Goal: Task Accomplishment & Management: Complete application form

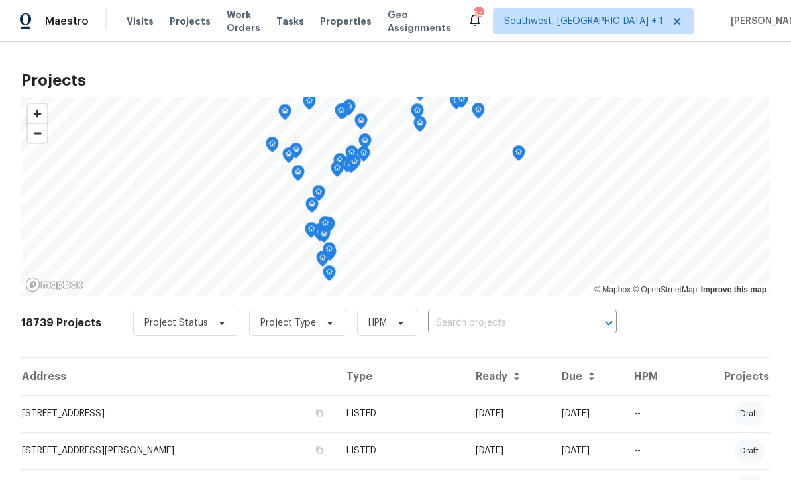
click at [464, 327] on input "text" at bounding box center [504, 323] width 152 height 21
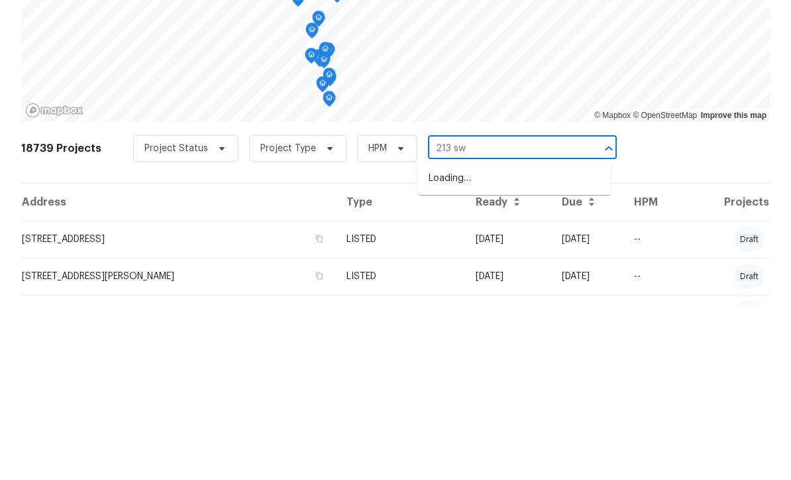
type input "213 sw"
click at [518, 342] on li "[STREET_ADDRESS]" at bounding box center [514, 353] width 193 height 22
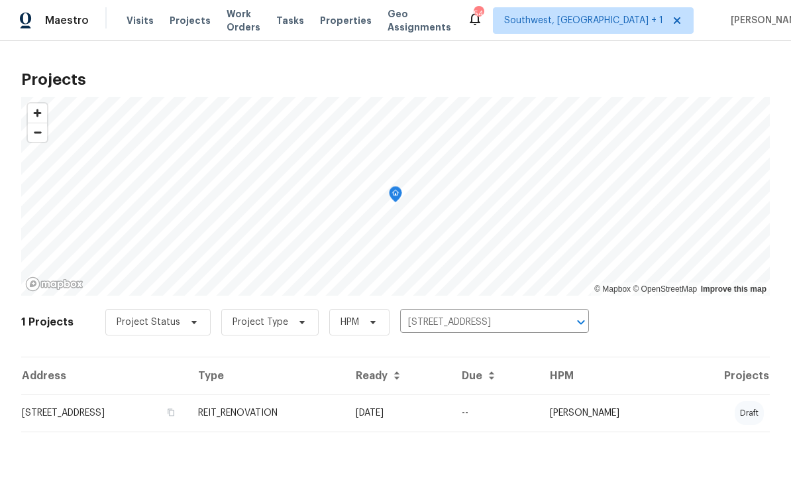
click at [345, 429] on td "REIT_RENOVATION" at bounding box center [266, 413] width 158 height 37
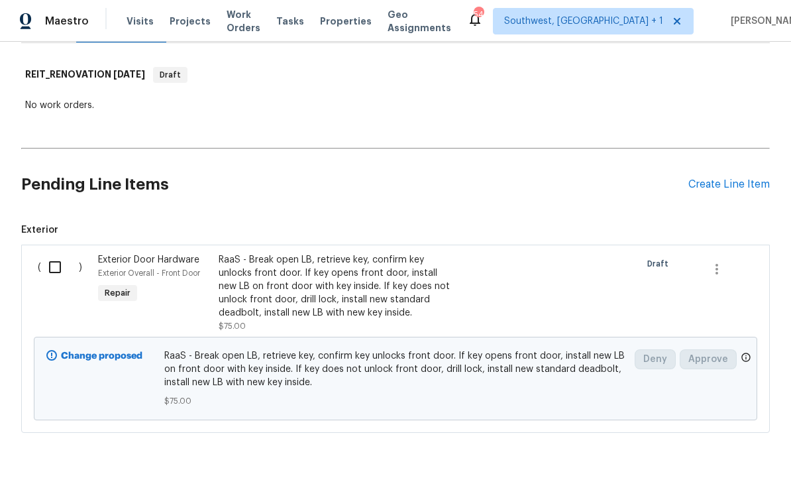
scroll to position [197, 0]
click at [422, 291] on div "RaaS - Break open LB, retrieve key, confirm key unlocks front door. If key open…" at bounding box center [335, 287] width 233 height 66
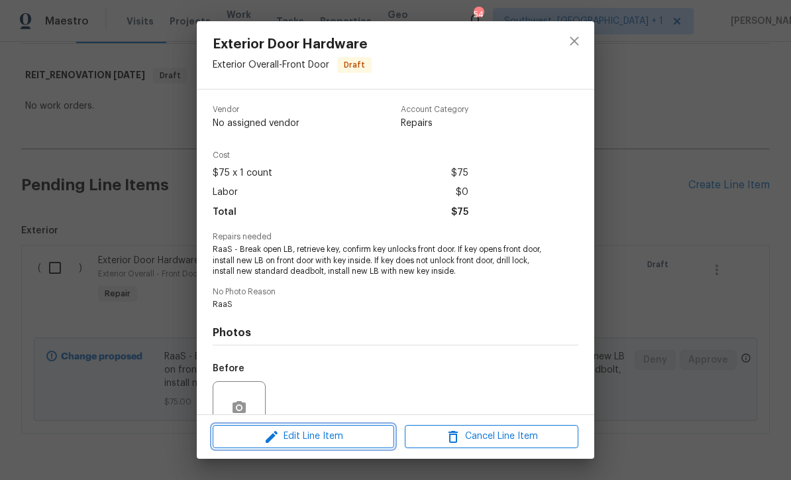
click at [360, 441] on span "Edit Line Item" at bounding box center [304, 436] width 174 height 17
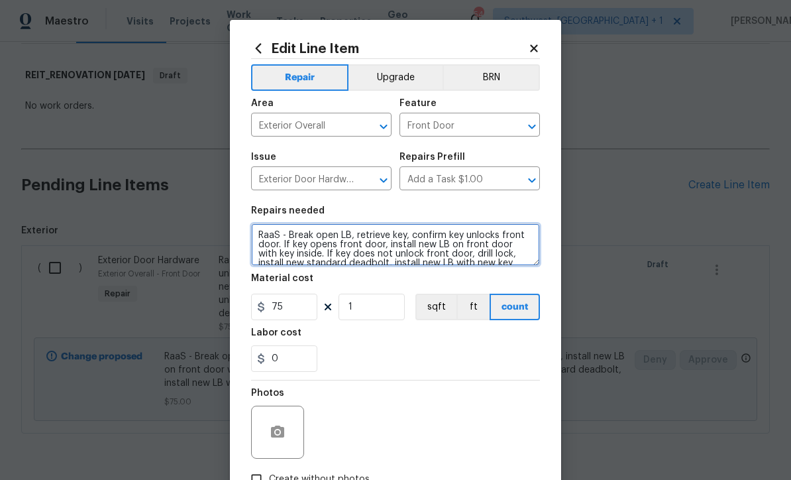
click at [300, 260] on textarea "RaaS - Break open LB, retrieve key, confirm key unlocks front door. If key open…" at bounding box center [395, 244] width 289 height 42
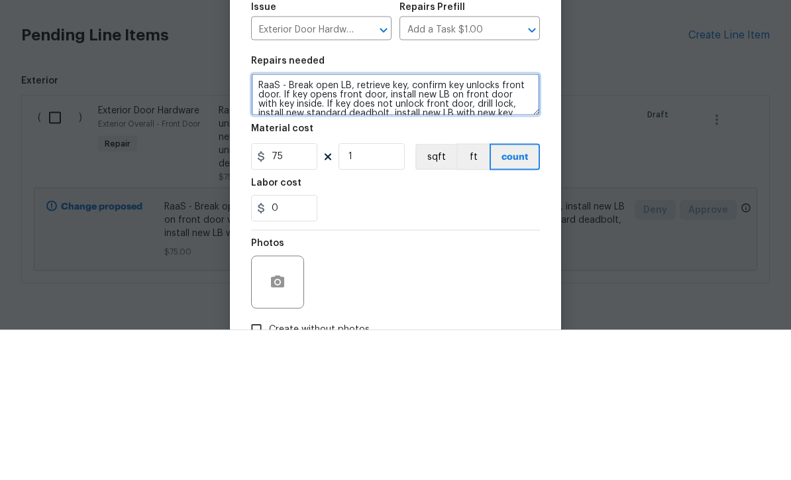
click at [445, 223] on textarea "RaaS - Break open LB, retrieve key, confirm key unlocks front door. If key open…" at bounding box center [395, 244] width 289 height 42
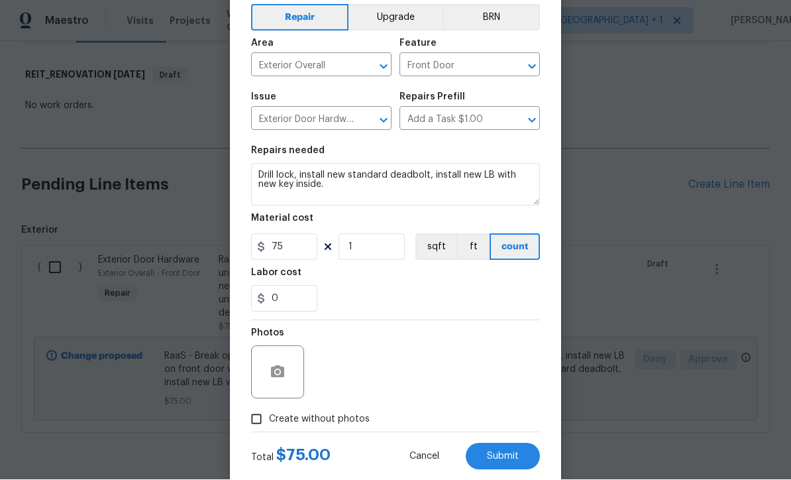
scroll to position [91, 0]
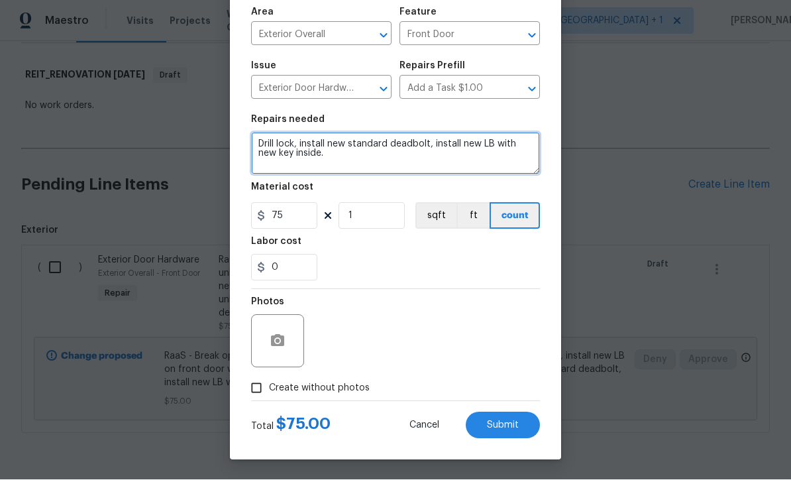
type textarea "Drill lock, install new standard deadbolt, install new LB with new key inside."
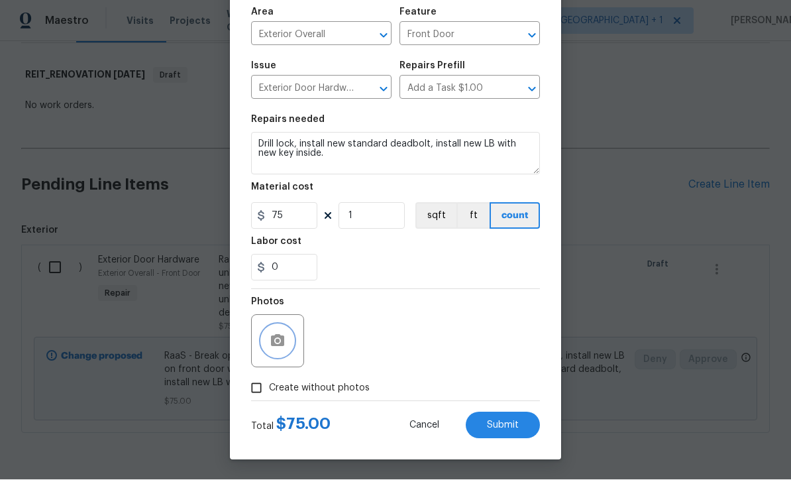
click at [290, 352] on button "button" at bounding box center [278, 341] width 32 height 32
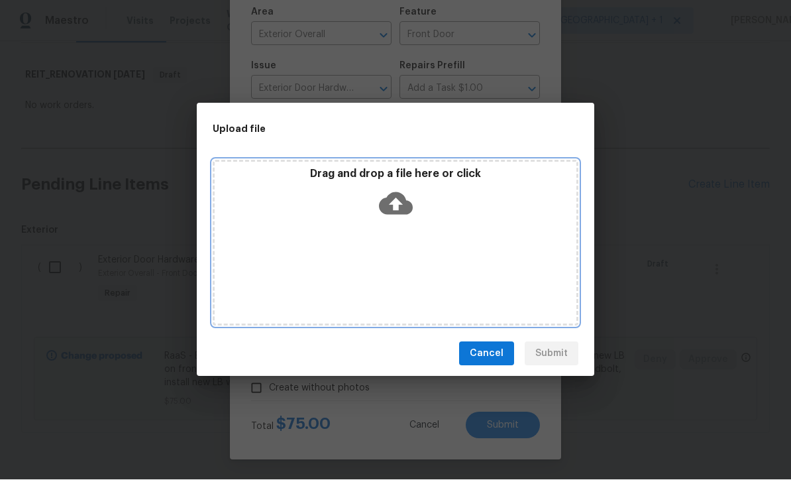
click at [400, 210] on icon at bounding box center [396, 204] width 34 height 23
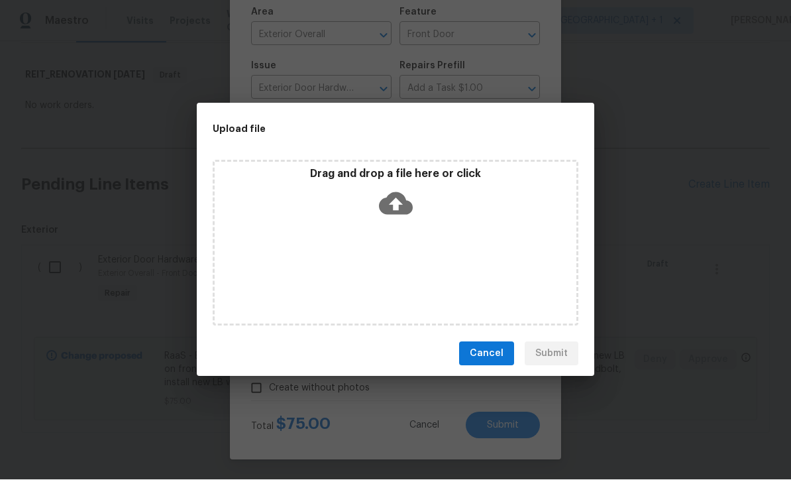
scroll to position [197, 0]
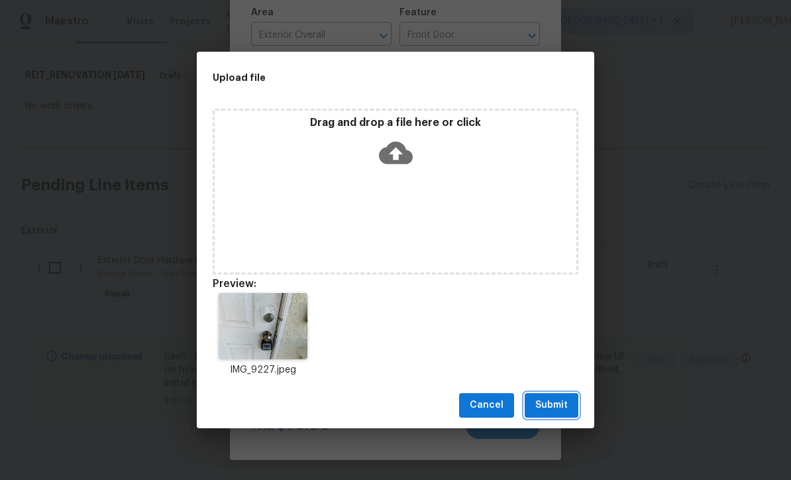
click at [553, 414] on button "Submit" at bounding box center [552, 405] width 54 height 25
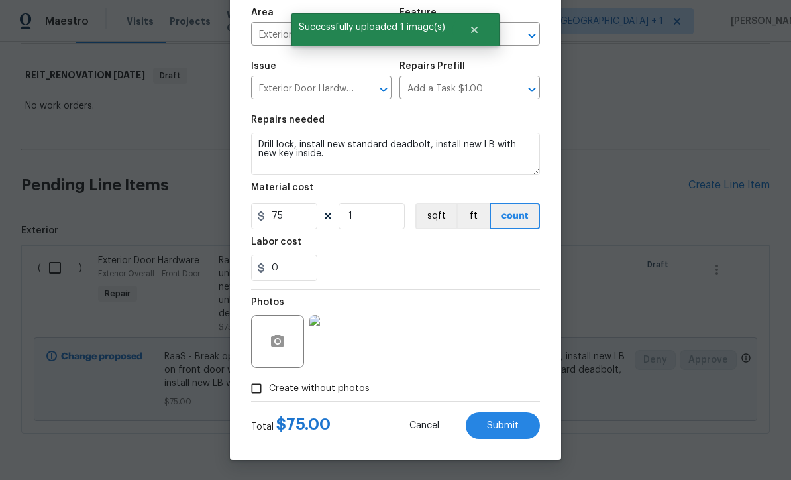
click at [506, 435] on button "Submit" at bounding box center [503, 425] width 74 height 26
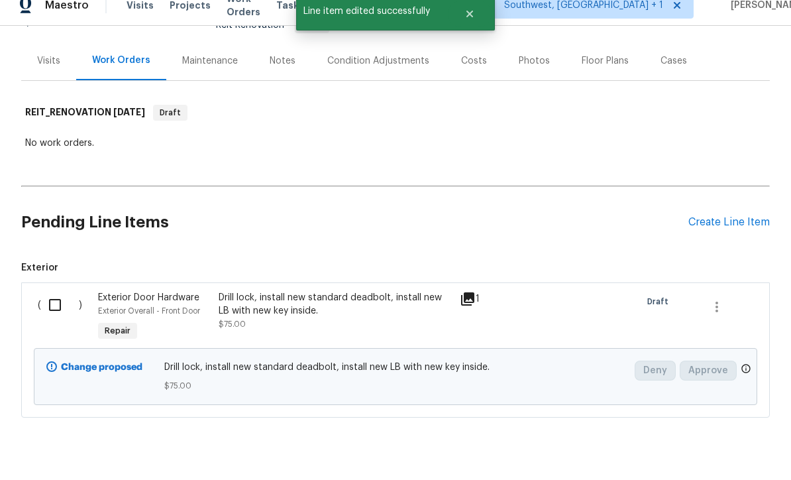
scroll to position [0, 0]
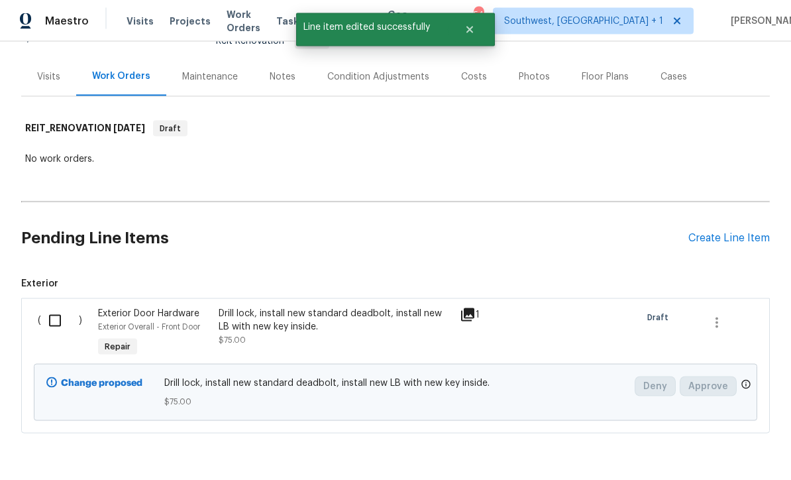
click at [706, 243] on div "Create Line Item" at bounding box center [728, 238] width 81 height 13
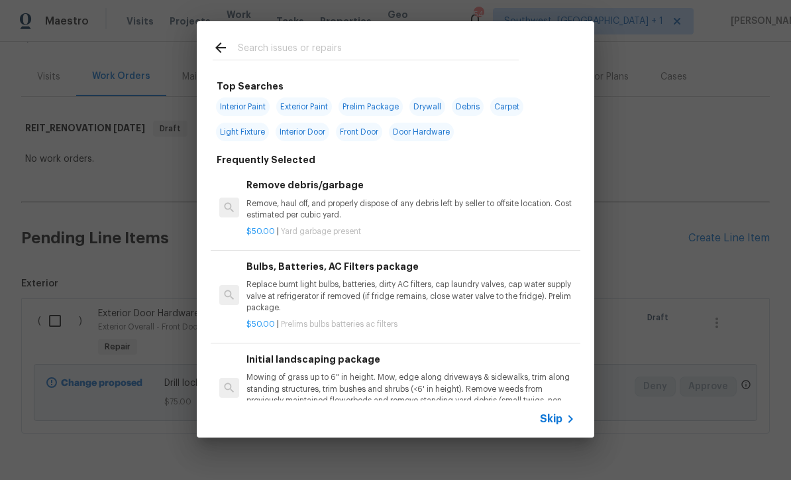
click at [558, 425] on span "Skip" at bounding box center [551, 418] width 23 height 13
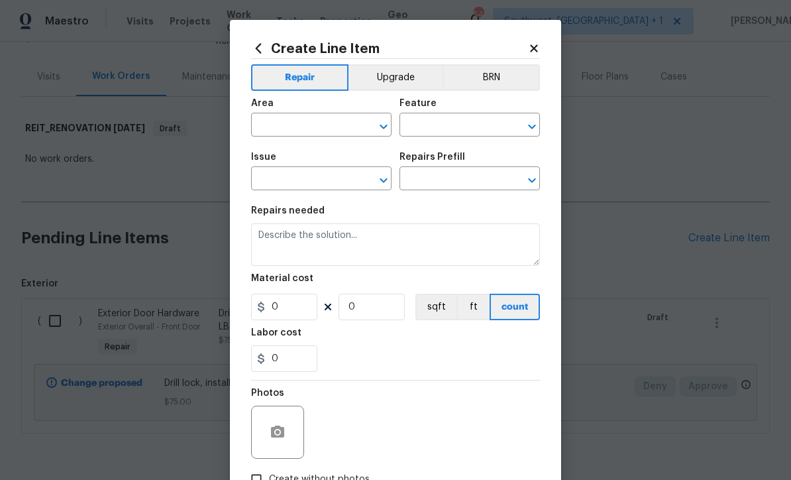
click at [309, 125] on input "text" at bounding box center [302, 126] width 103 height 21
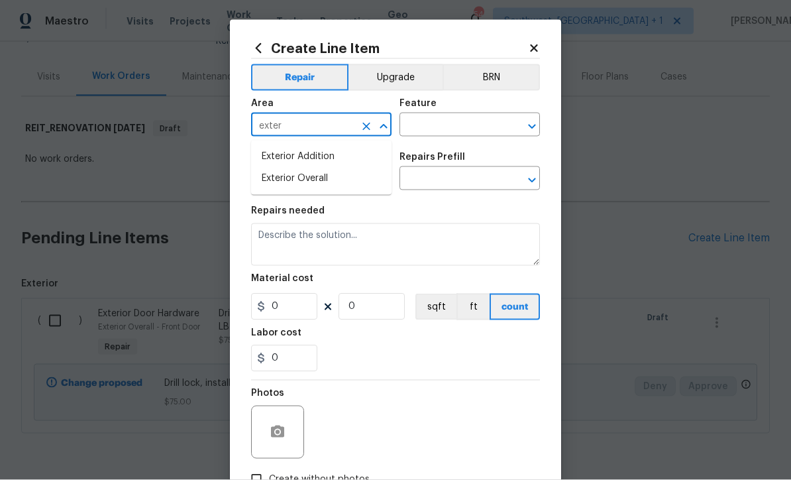
click at [323, 184] on li "Exterior Overall" at bounding box center [321, 179] width 140 height 22
type input "Exterior Overall"
click at [466, 123] on input "text" at bounding box center [450, 126] width 103 height 21
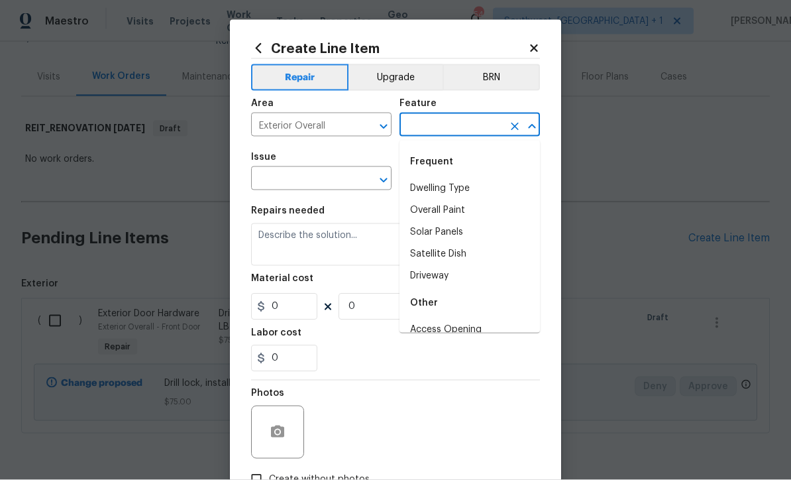
type input "p"
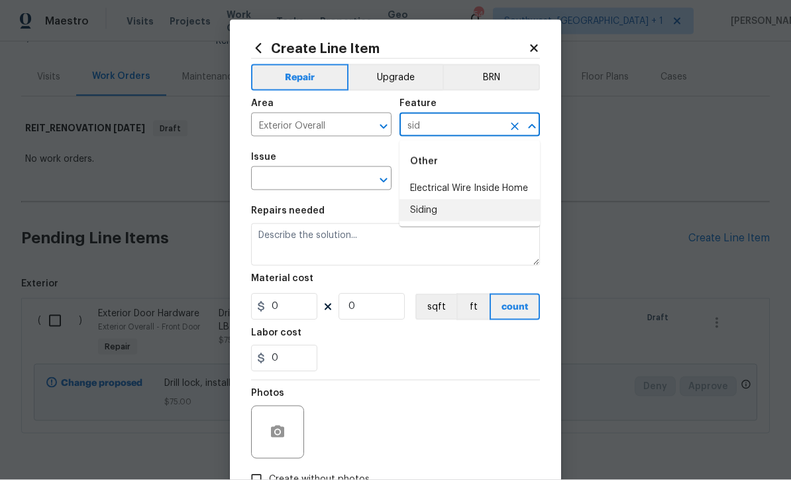
click at [431, 209] on li "Siding" at bounding box center [469, 210] width 140 height 22
type input "Siding"
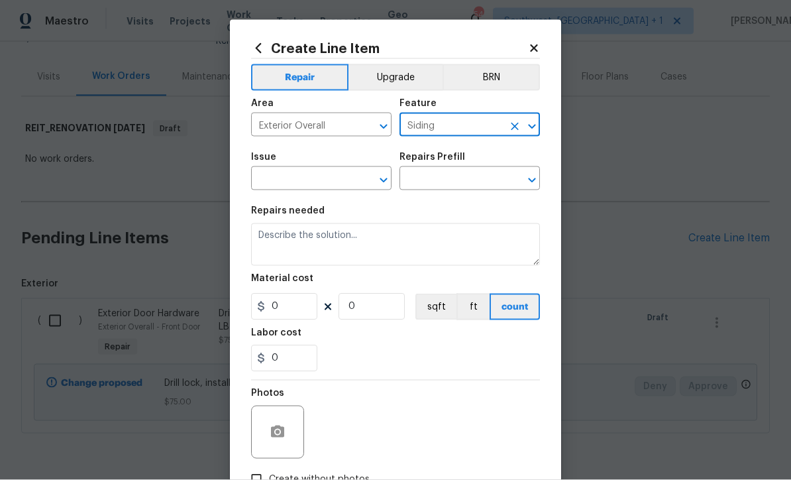
click at [332, 178] on input "text" at bounding box center [302, 180] width 103 height 21
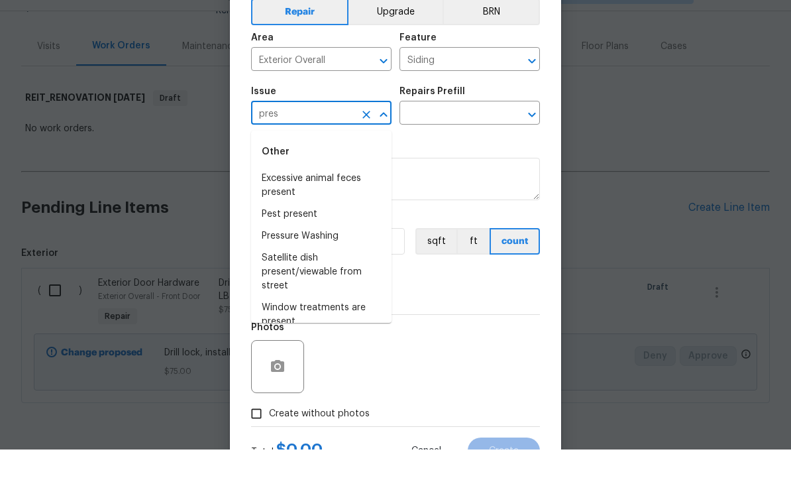
scroll to position [34, 0]
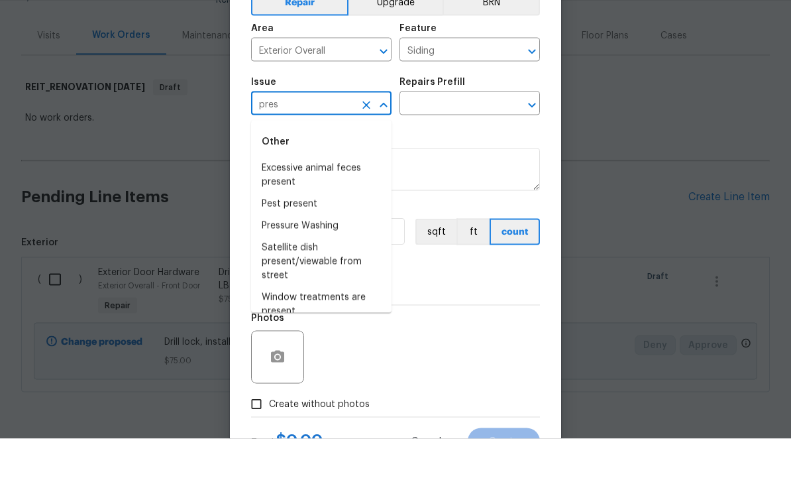
click at [339, 256] on li "Pressure Washing" at bounding box center [321, 267] width 140 height 22
type input "Pressure Washing"
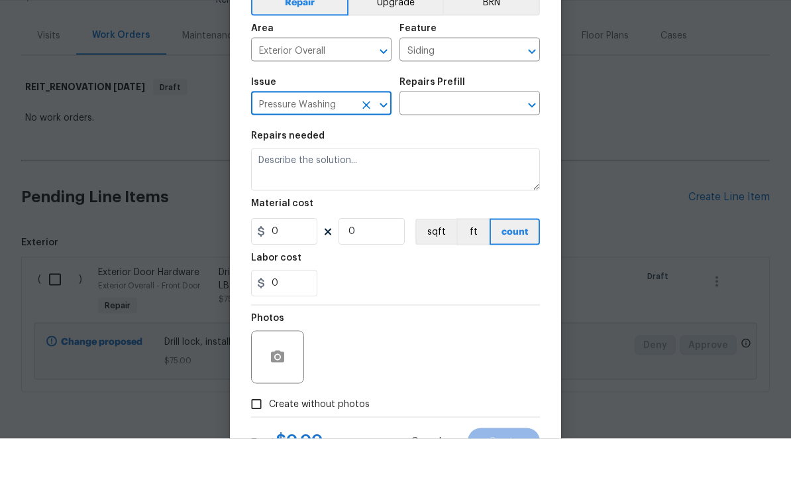
click at [491, 136] on input "text" at bounding box center [450, 146] width 103 height 21
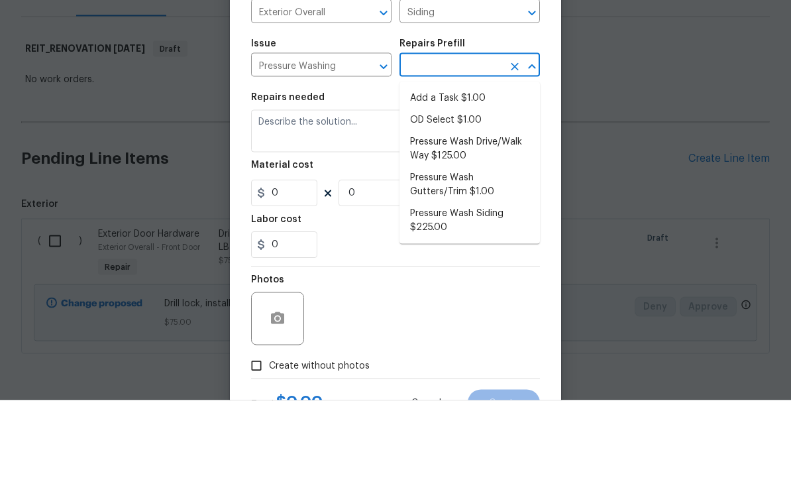
click at [495, 282] on li "Pressure Wash Siding $225.00" at bounding box center [469, 300] width 140 height 36
type input "Pressure Wash Siding $225.00"
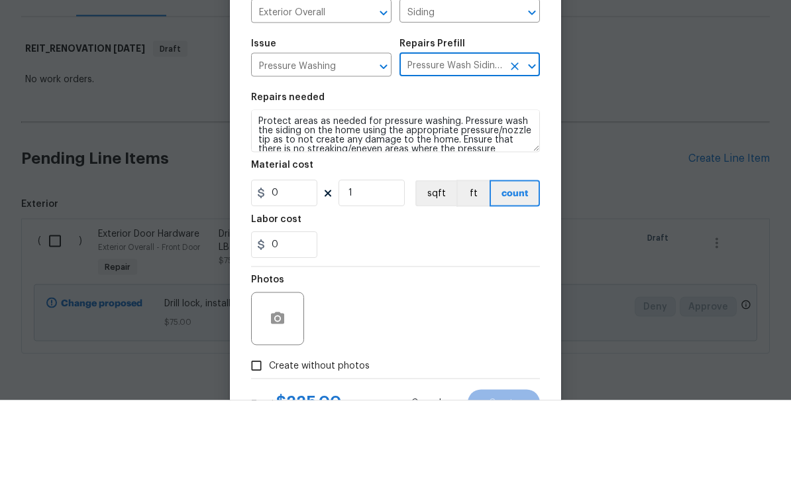
type textarea "Protect areas as needed for pressure washing. Pressure wash the siding on the h…"
type input "1"
type input "Pressure Wash Siding $225.00"
type input "225"
click at [358, 189] on textarea "Protect areas as needed for pressure washing. Pressure wash the siding on the h…" at bounding box center [395, 210] width 289 height 42
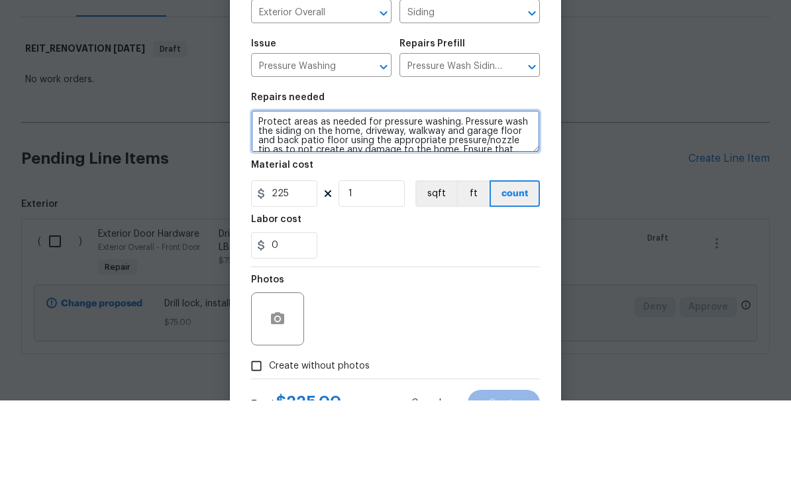
click at [460, 189] on textarea "Protect areas as needed for pressure washing. Pressure wash the siding on the h…" at bounding box center [395, 210] width 289 height 42
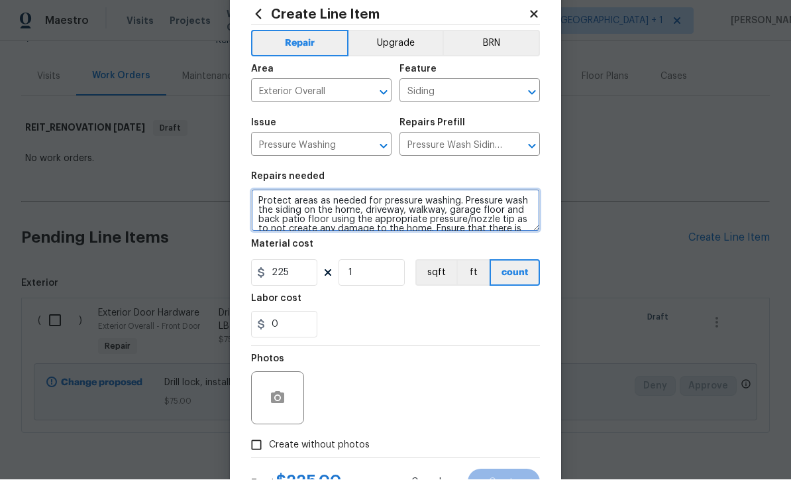
type textarea "Protect areas as needed for pressure washing. Pressure wash the siding on the h…"
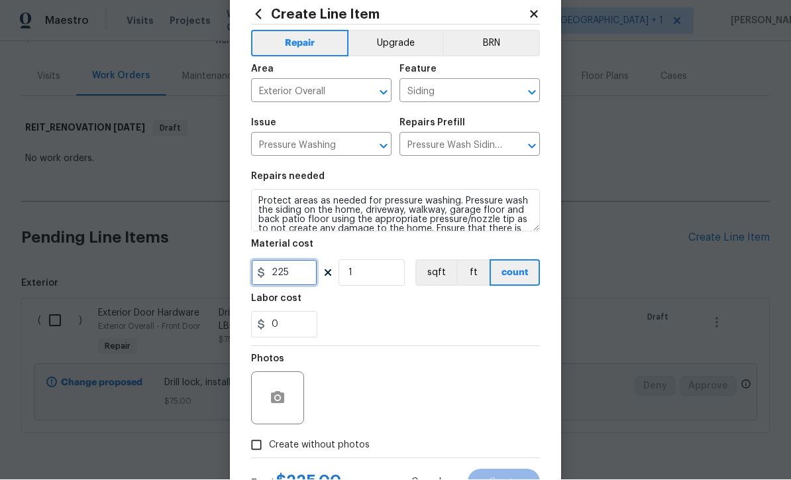
click at [308, 282] on input "225" at bounding box center [284, 273] width 66 height 26
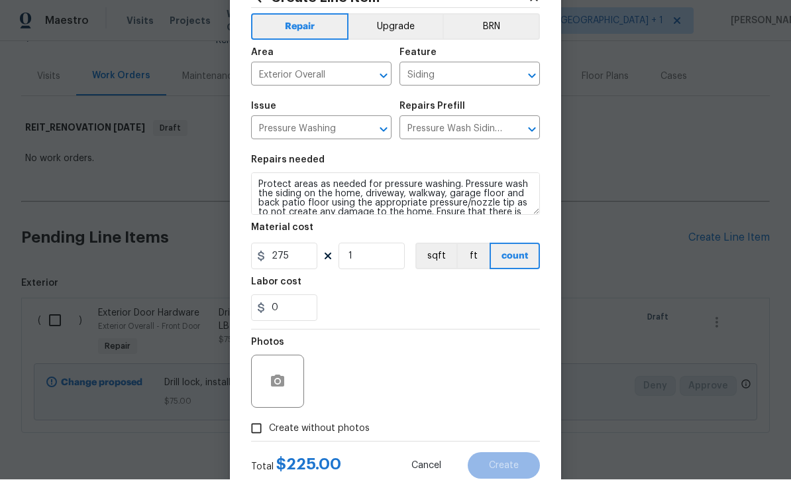
scroll to position [50, 0]
click at [297, 259] on input "275" at bounding box center [284, 257] width 66 height 26
type input "300"
click at [291, 392] on button "button" at bounding box center [278, 382] width 32 height 32
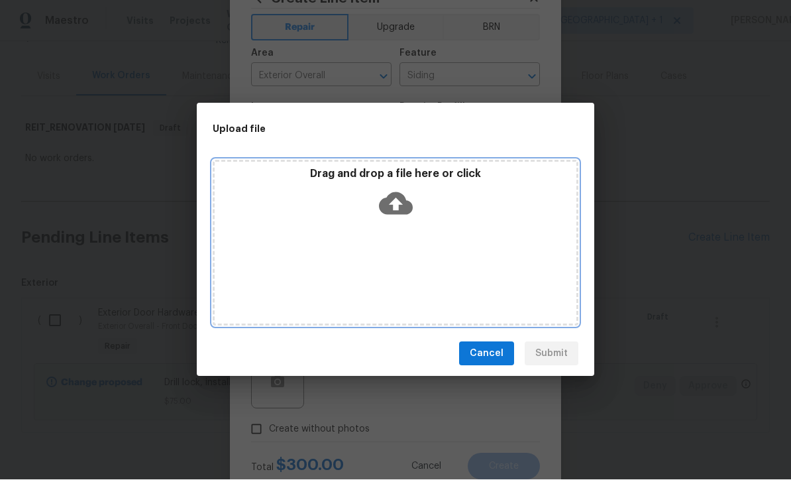
click at [398, 215] on icon at bounding box center [396, 204] width 34 height 23
